Goal: Information Seeking & Learning: Learn about a topic

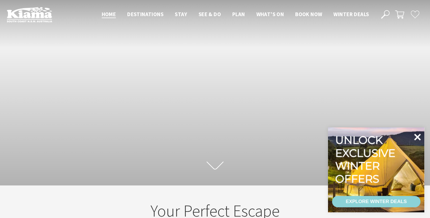
drag, startPoint x: 417, startPoint y: 139, endPoint x: 416, endPoint y: 136, distance: 3.2
click at [417, 139] on icon at bounding box center [417, 137] width 14 height 14
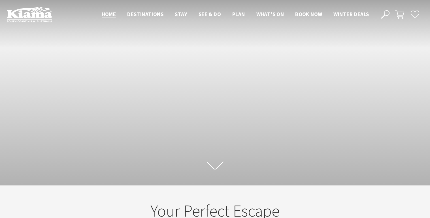
scroll to position [95, 432]
click at [264, 4] on header "Open Nav Close Nav Home Destinations Towns & Villages Kiama Gerringong Gerroa J…" at bounding box center [215, 14] width 430 height 29
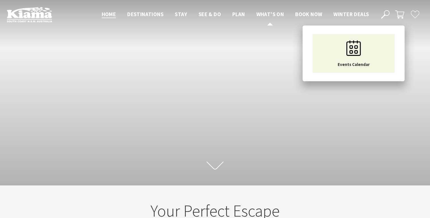
click at [271, 11] on span "What’s On" at bounding box center [270, 14] width 28 height 7
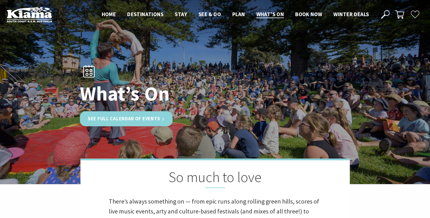
click at [121, 115] on link "See Full Calendar of Events" at bounding box center [126, 118] width 93 height 15
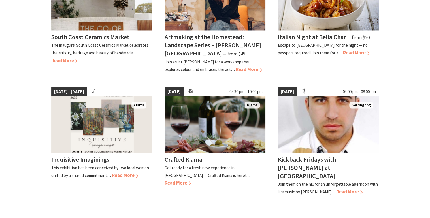
scroll to position [453, 0]
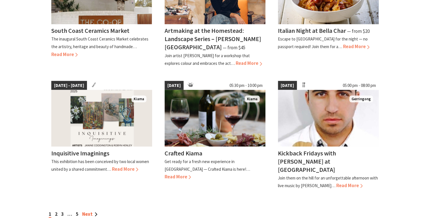
click at [91, 211] on link "Next" at bounding box center [89, 214] width 15 height 6
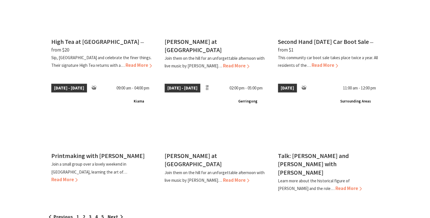
scroll to position [453, 0]
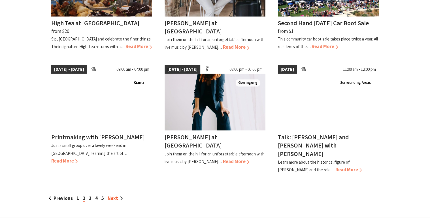
click at [113, 195] on link "Next" at bounding box center [115, 198] width 15 height 6
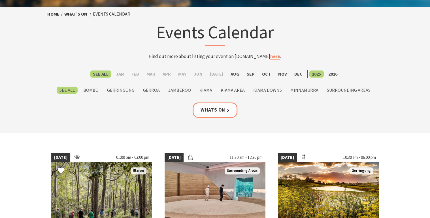
scroll to position [91, 0]
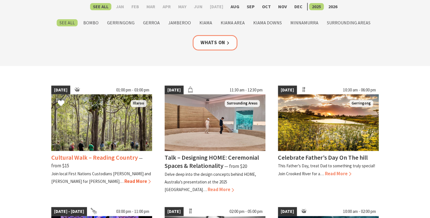
click at [99, 155] on h4 "Cultural Walk – Reading Country" at bounding box center [94, 157] width 87 height 8
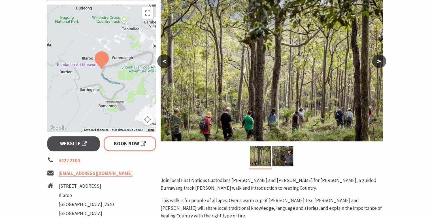
scroll to position [136, 0]
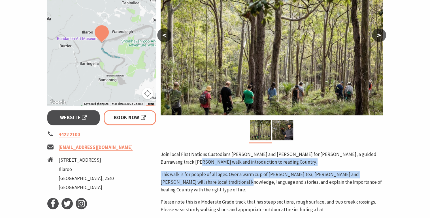
drag, startPoint x: 192, startPoint y: 160, endPoint x: 217, endPoint y: 182, distance: 33.3
click at [217, 182] on div "Join local First Nations Custodians [PERSON_NAME] and [PERSON_NAME] for [PERSON…" at bounding box center [272, 182] width 222 height 63
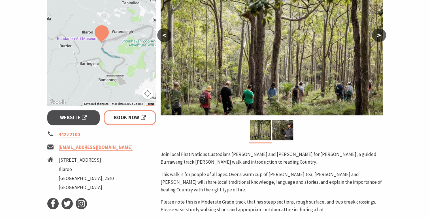
click at [218, 181] on p "This walk is for people of all ages. Over a warm cup of [PERSON_NAME] tea, [PER…" at bounding box center [272, 182] width 222 height 23
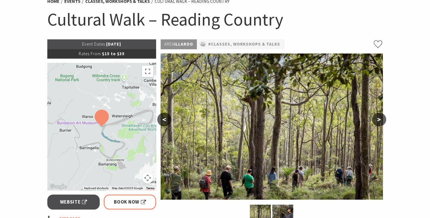
scroll to position [45, 0]
